Goal: Task Accomplishment & Management: Use online tool/utility

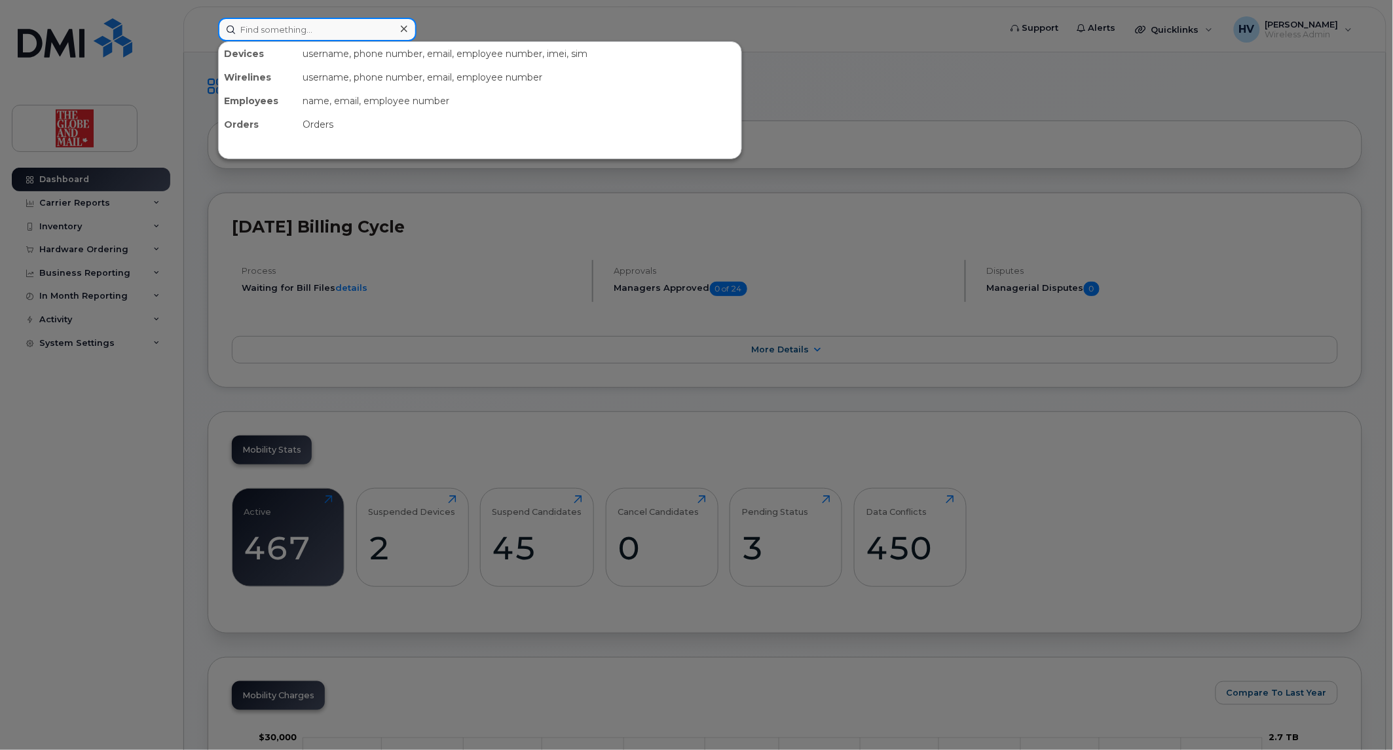
click at [305, 33] on input at bounding box center [317, 30] width 198 height 24
paste input "iphone 17 256G"
type input "iphone 17 256G"
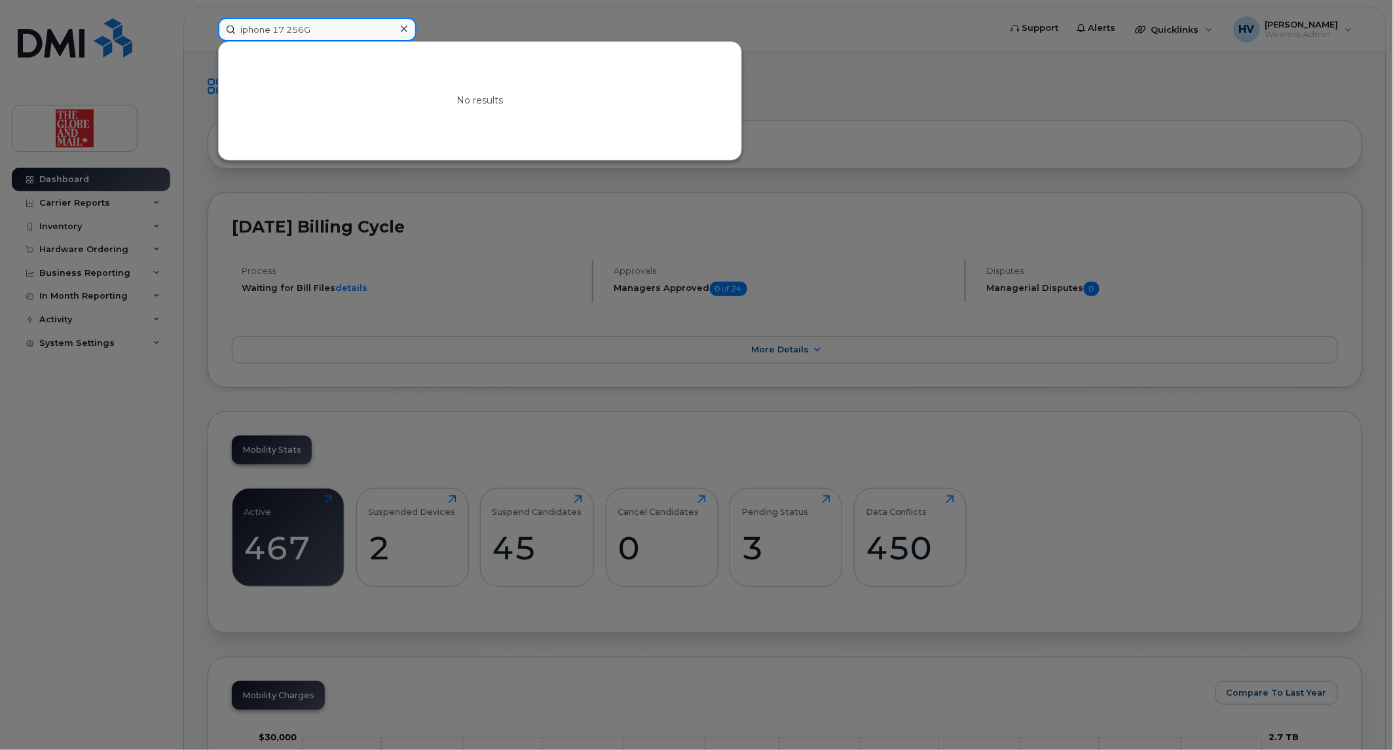
drag, startPoint x: 333, startPoint y: 29, endPoint x: 187, endPoint y: 22, distance: 145.5
click at [208, 23] on div "iphone 17 256G No results" at bounding box center [605, 30] width 794 height 24
paste input "ssutherland"
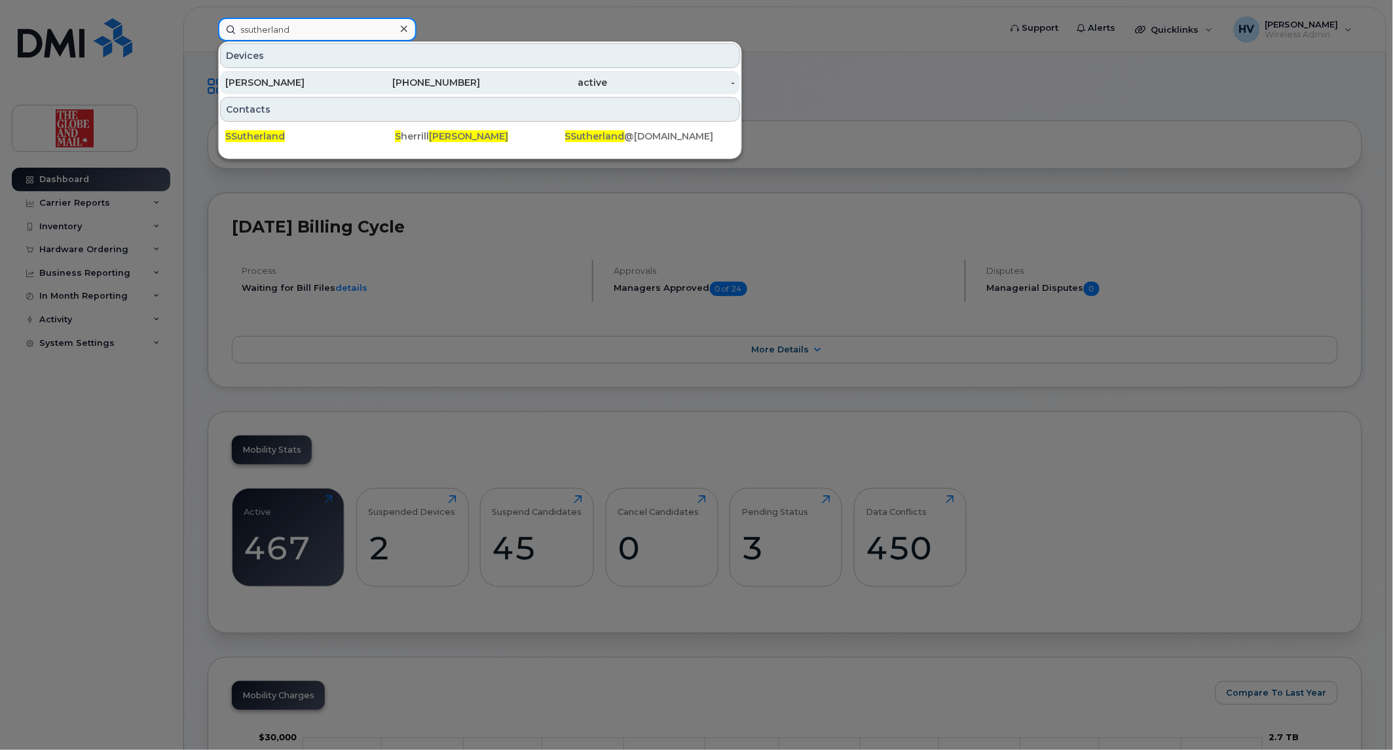
type input "ssutherland"
click at [259, 79] on div "[PERSON_NAME]" at bounding box center [289, 82] width 128 height 13
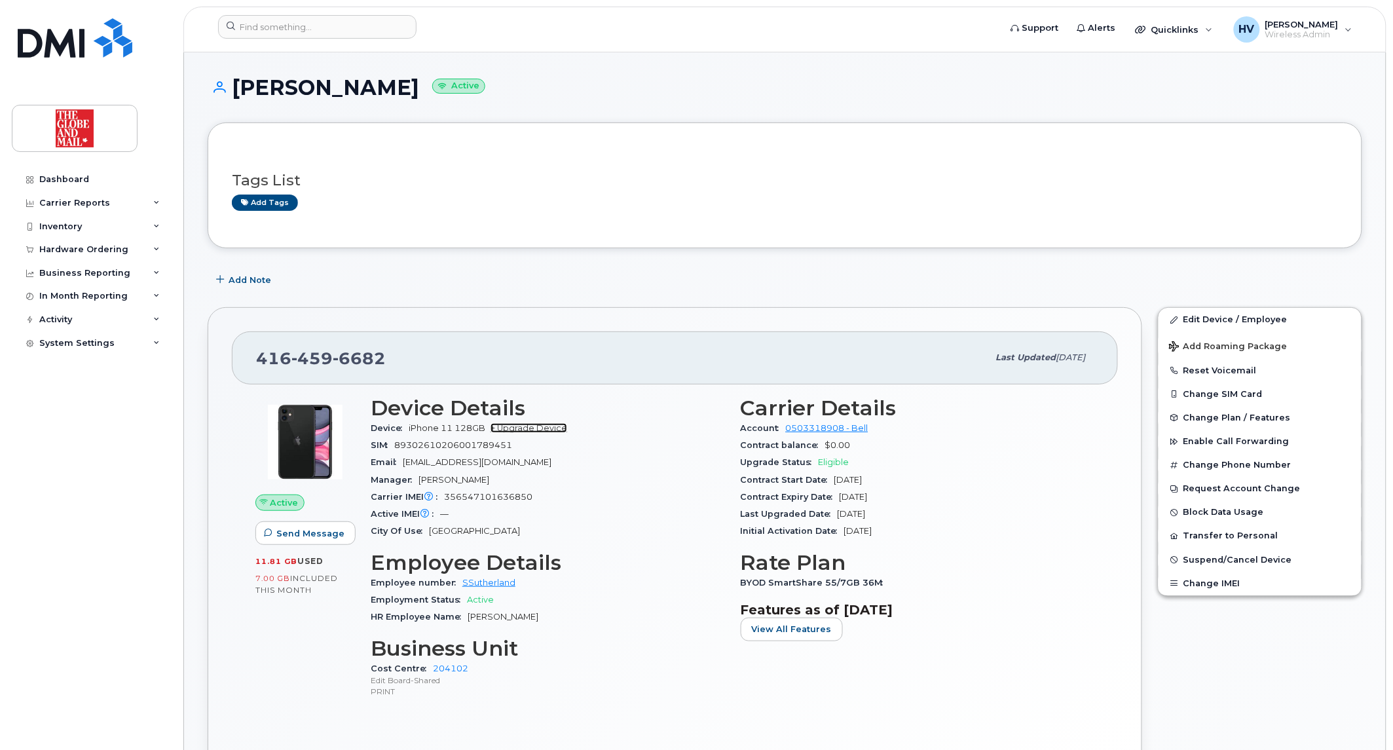
click at [537, 429] on link "+ Upgrade Device" at bounding box center [528, 428] width 77 height 10
drag, startPoint x: 388, startPoint y: 352, endPoint x: 254, endPoint y: 349, distance: 133.6
click at [254, 349] on div "[PHONE_NUMBER] Last updated [DATE]" at bounding box center [675, 357] width 886 height 52
copy span "[PHONE_NUMBER]"
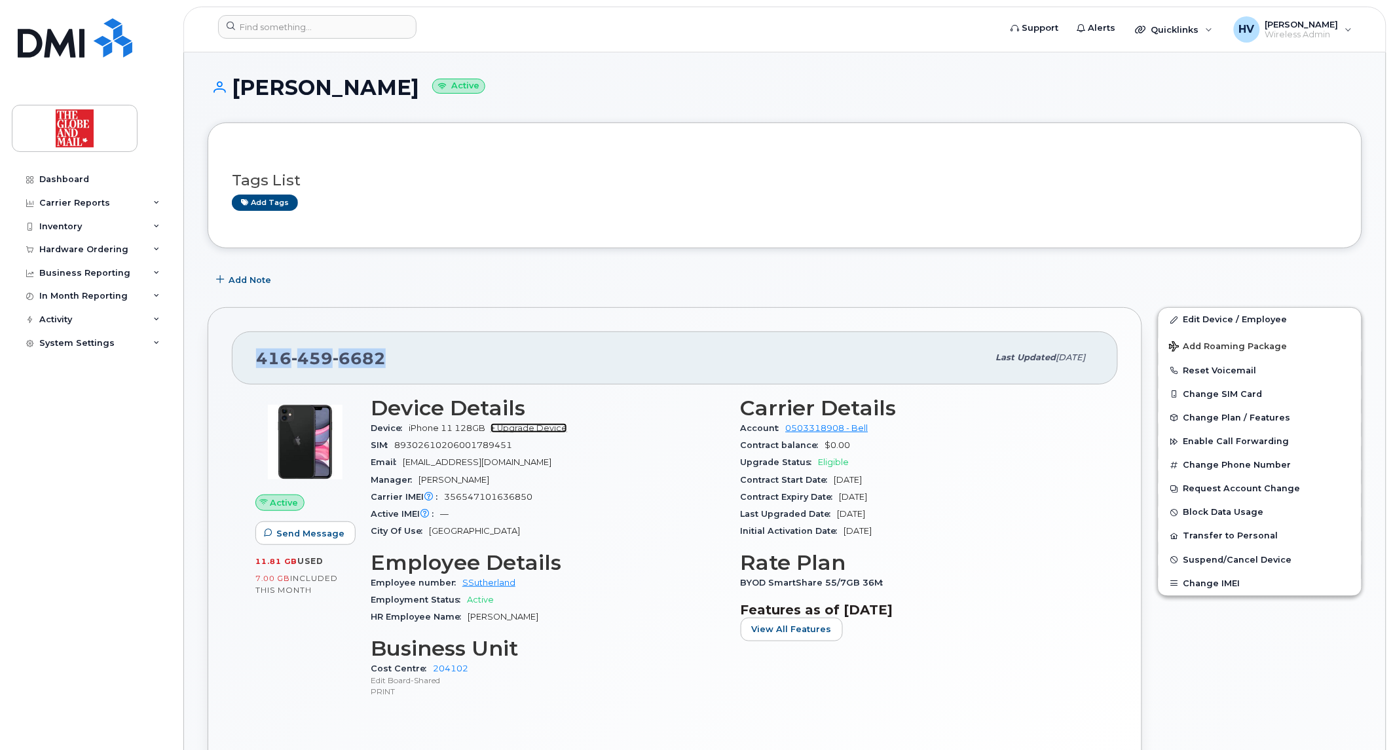
click at [558, 428] on link "+ Upgrade Device" at bounding box center [528, 428] width 77 height 10
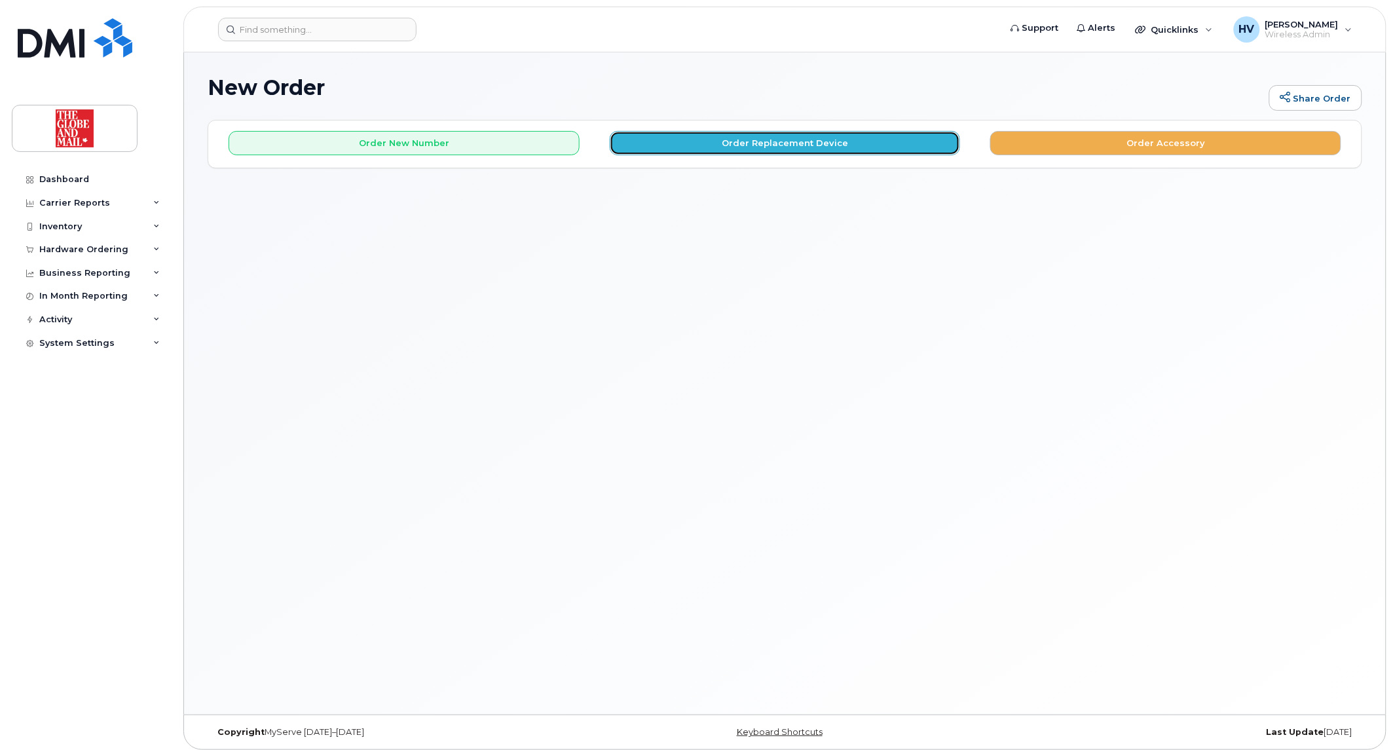
click at [803, 145] on button "Order Replacement Device" at bounding box center [785, 143] width 351 height 24
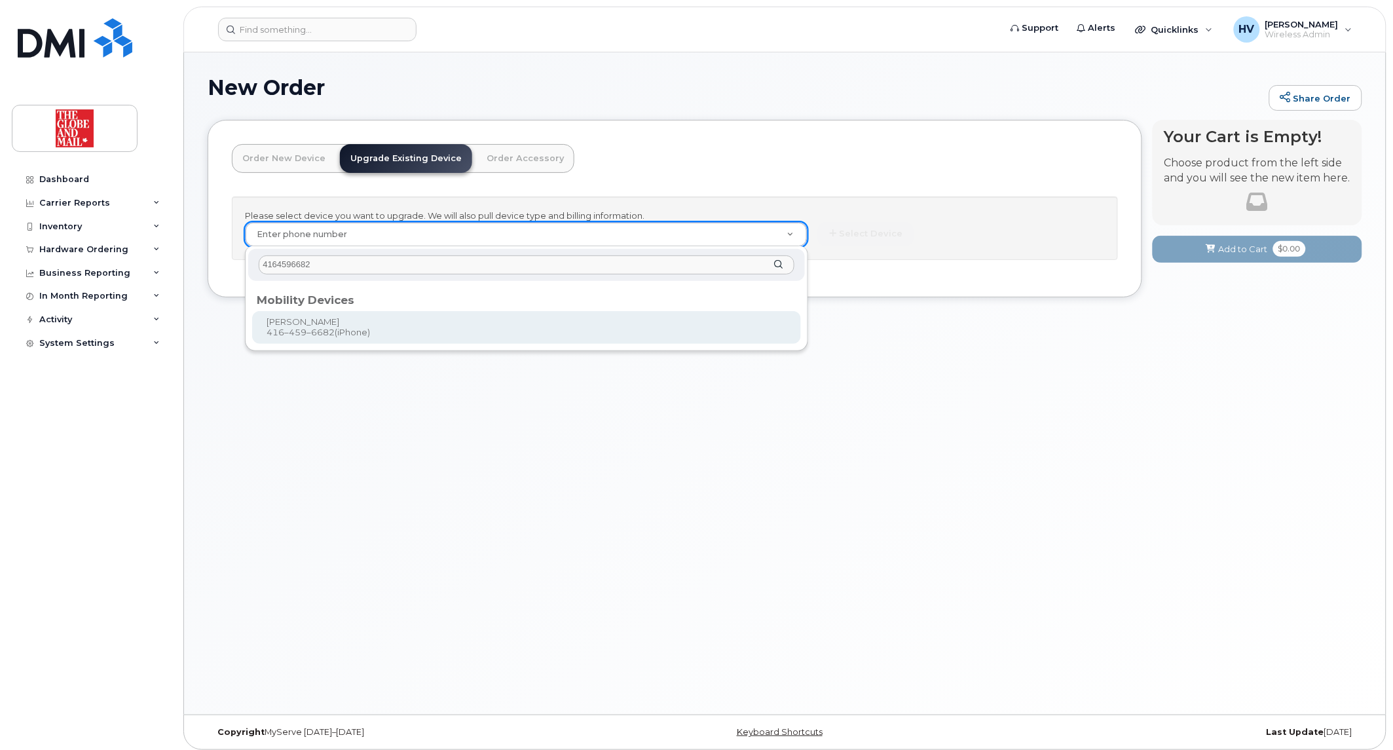
type input "4164596682"
type input "243769"
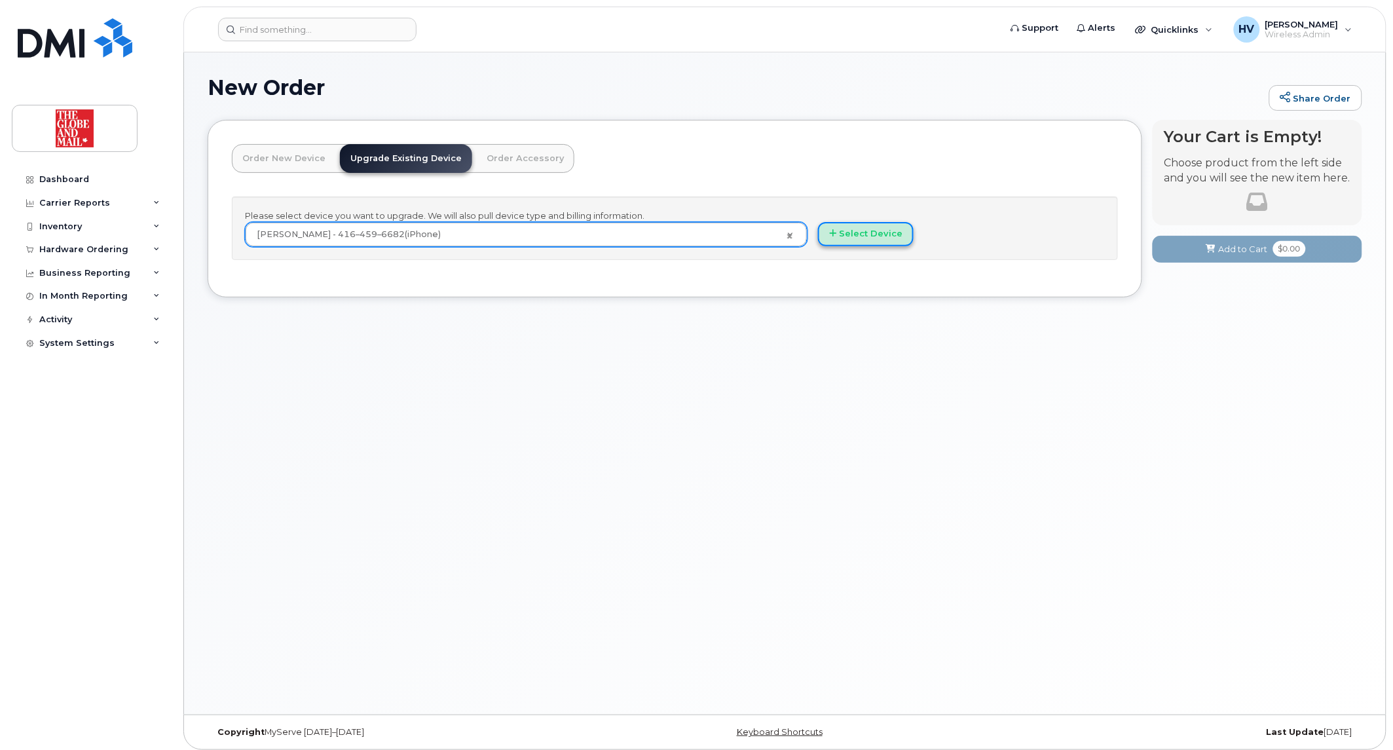
click at [854, 230] on button "Select Device" at bounding box center [866, 234] width 96 height 24
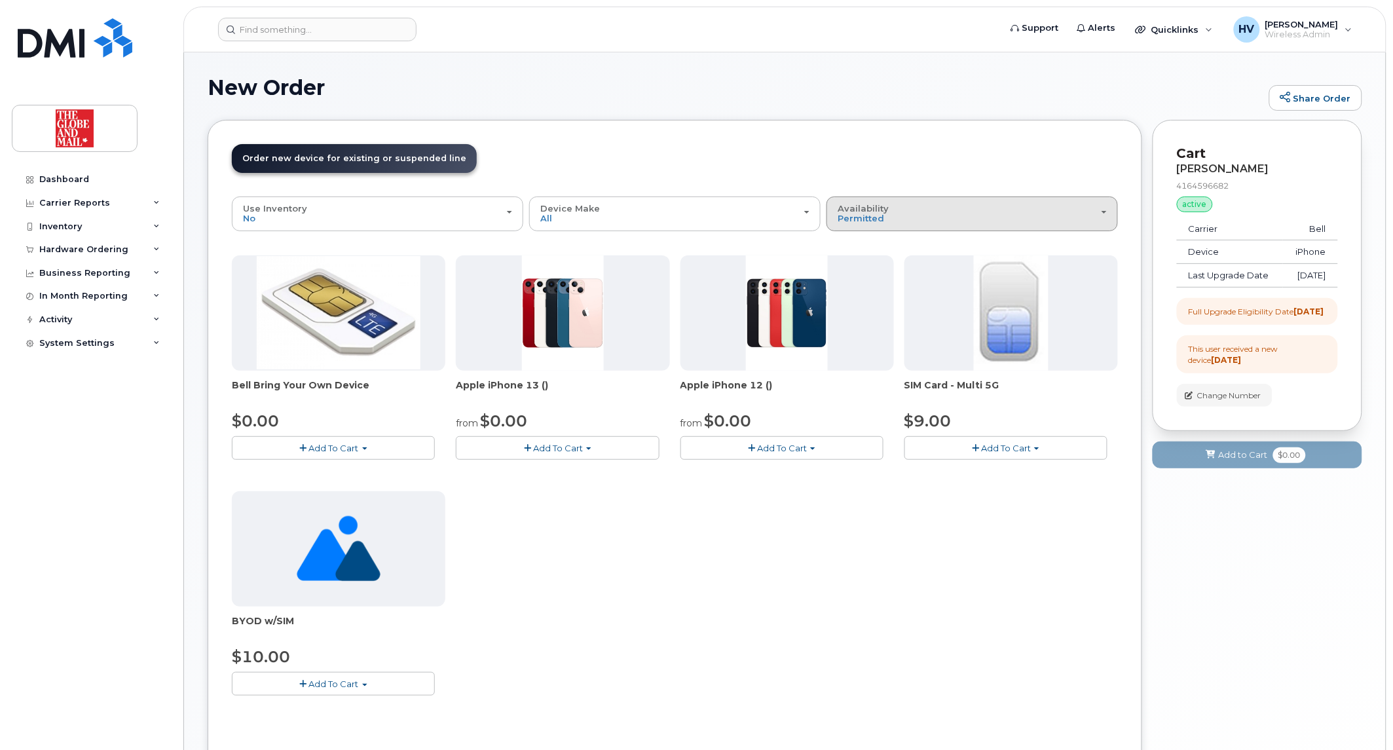
click at [1104, 213] on div "Availability Permitted All" at bounding box center [971, 214] width 269 height 20
click at [849, 263] on label "All" at bounding box center [843, 266] width 27 height 16
click at [0, 0] on input "All" at bounding box center [0, 0] width 0 height 0
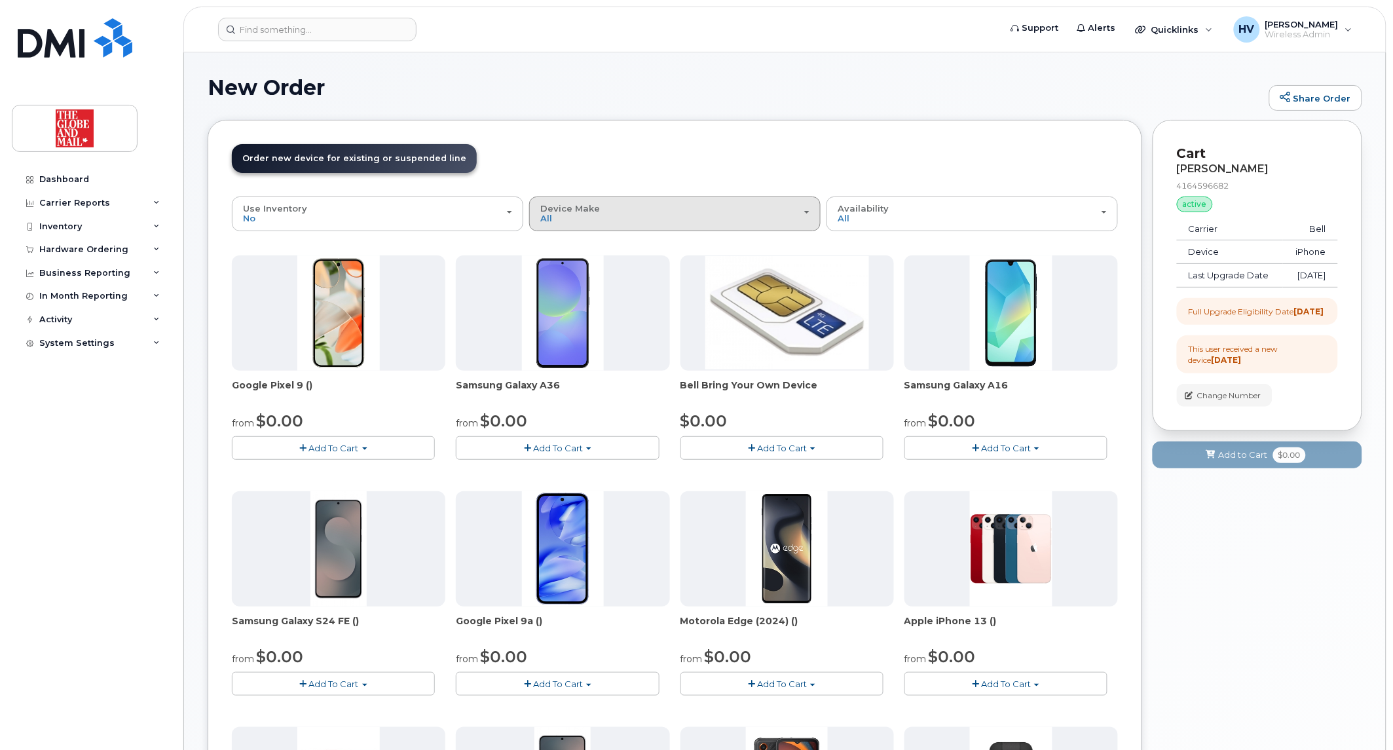
click at [803, 213] on div "Device Make All Android Cell Phone HUB iPhone Unknown" at bounding box center [674, 214] width 269 height 20
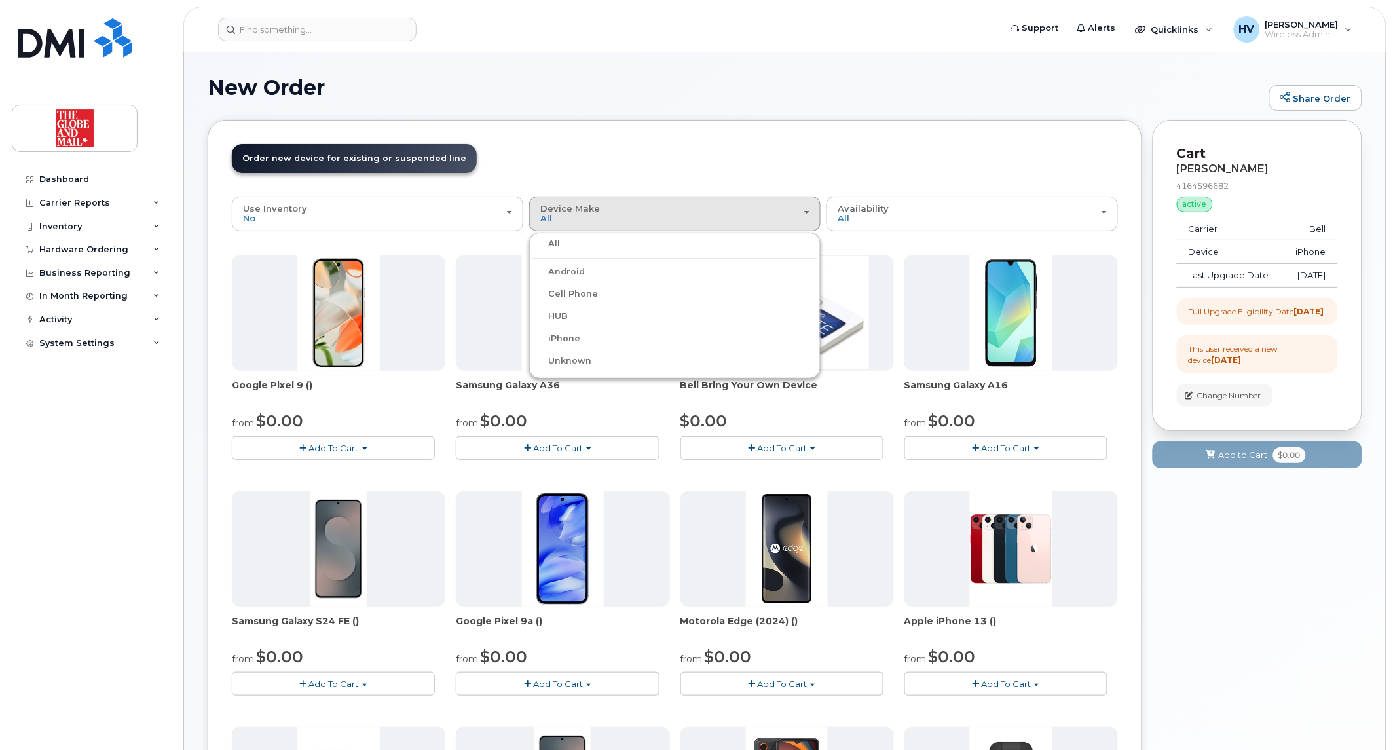
click at [564, 339] on label "iPhone" at bounding box center [556, 339] width 48 height 16
click at [0, 0] on input "iPhone" at bounding box center [0, 0] width 0 height 0
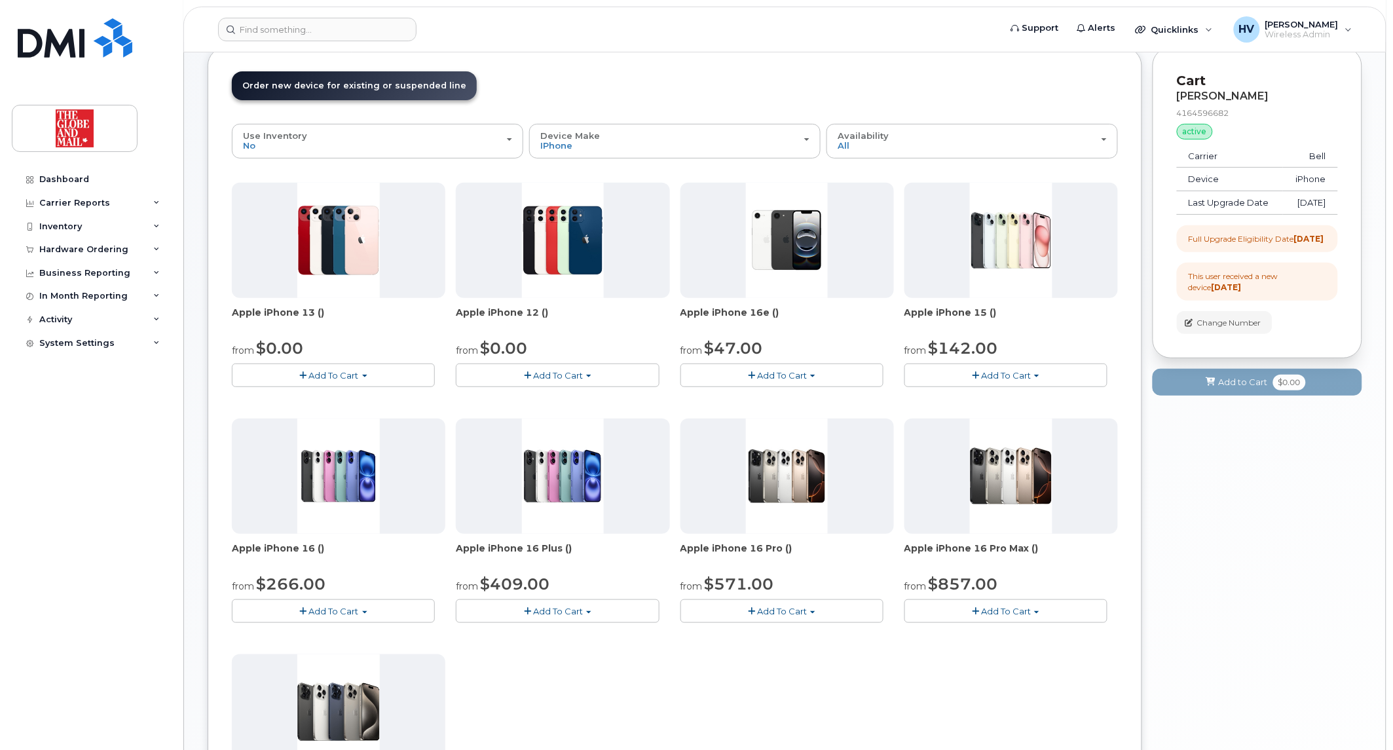
scroll to position [145, 0]
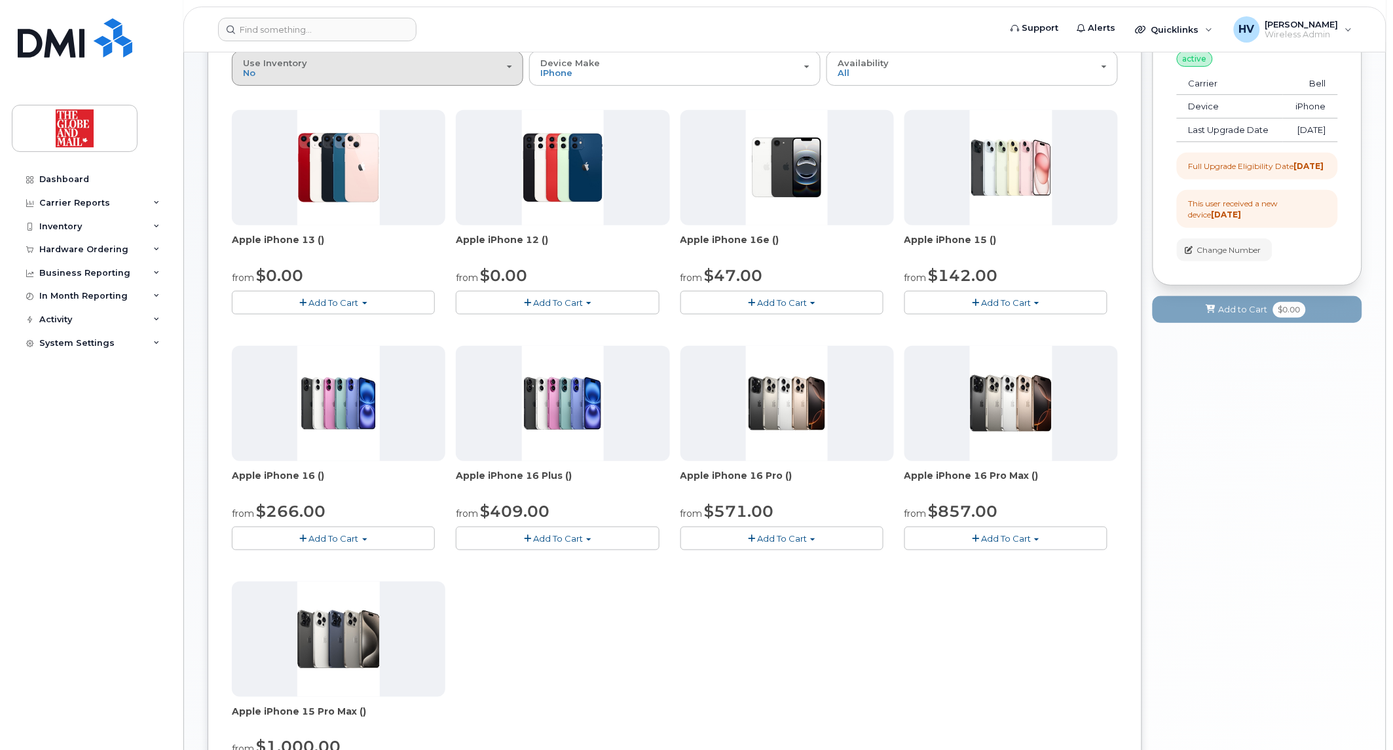
click at [507, 67] on span "button" at bounding box center [509, 66] width 5 height 3
click at [259, 115] on label "Yes" at bounding box center [250, 121] width 31 height 16
click at [0, 0] on input "Yes" at bounding box center [0, 0] width 0 height 0
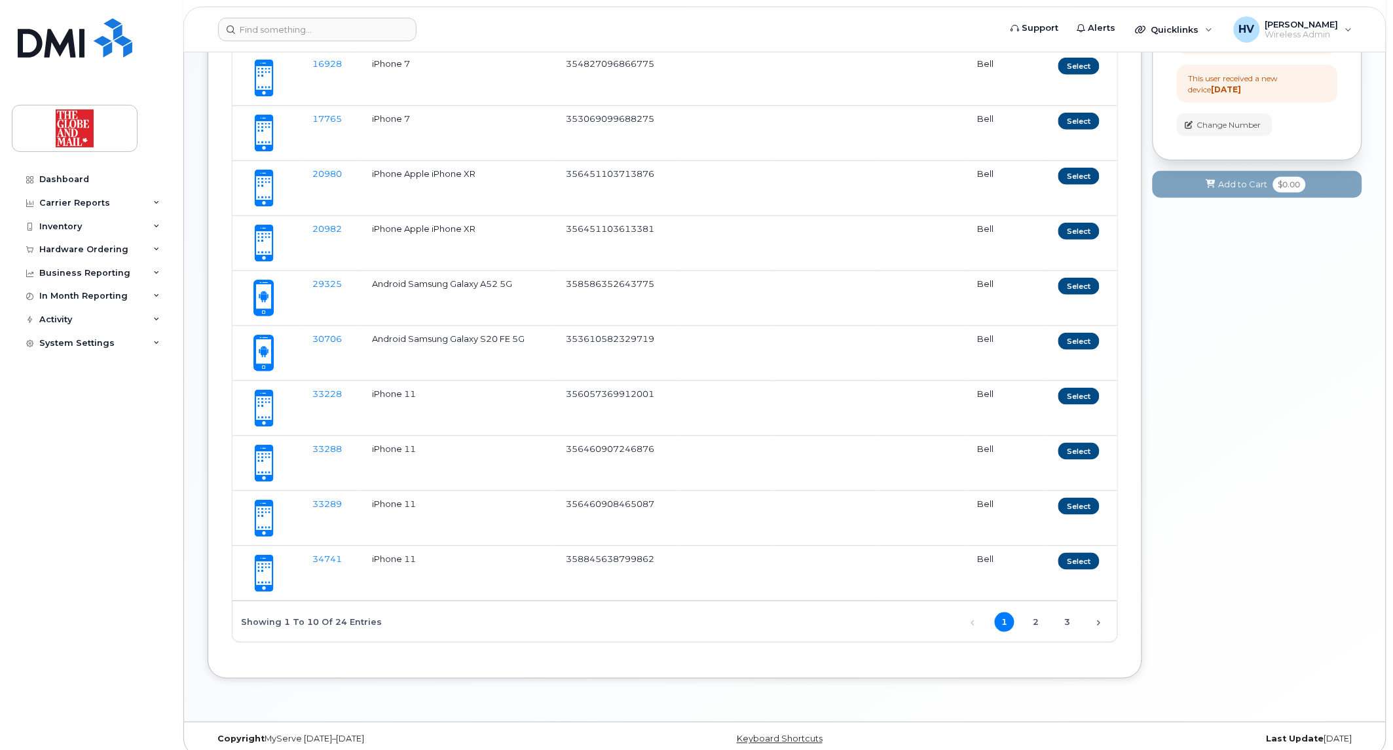
scroll to position [285, 0]
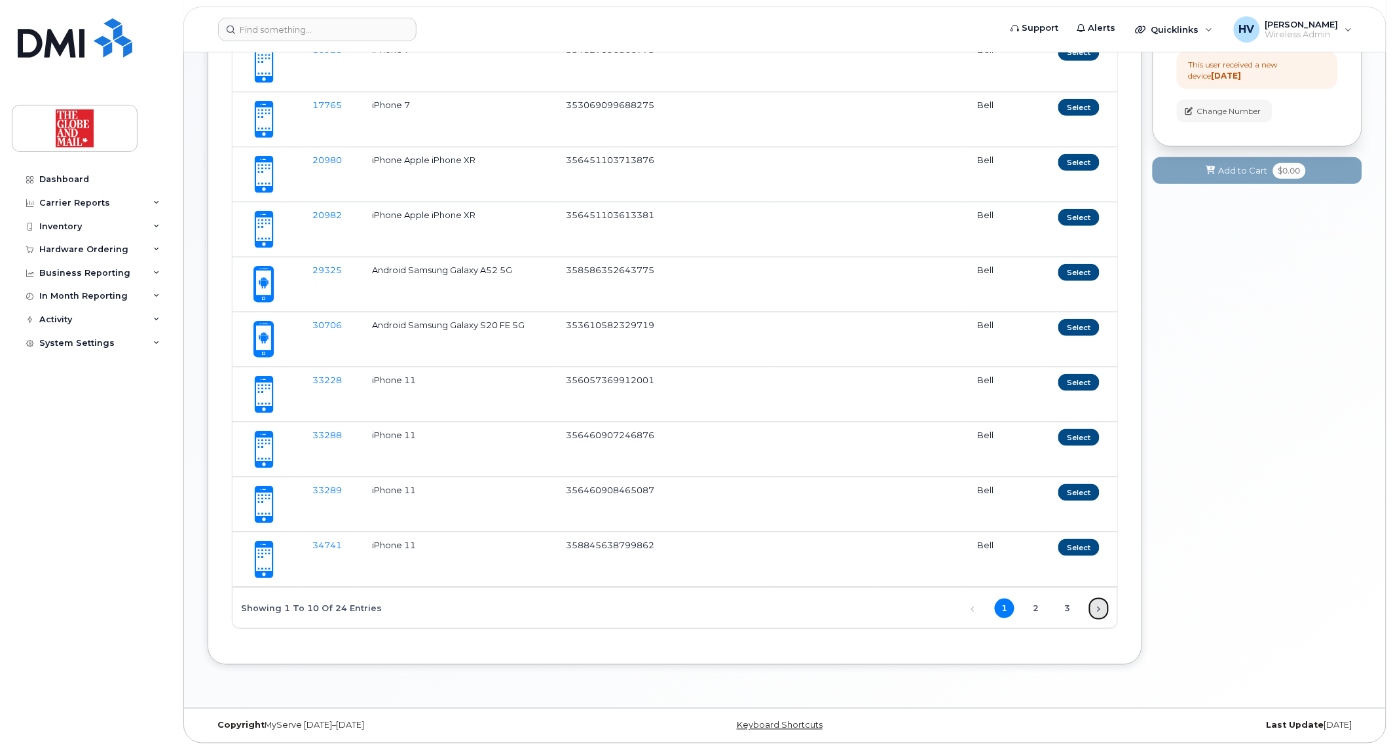
click at [1098, 603] on link "Next" at bounding box center [1099, 608] width 20 height 20
